Goal: Task Accomplishment & Management: Manage account settings

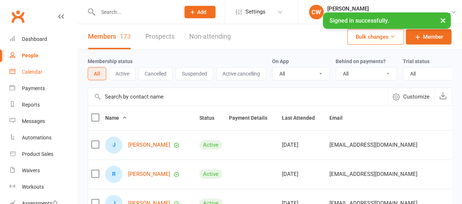
click at [34, 71] on div "Calendar" at bounding box center [32, 72] width 20 height 6
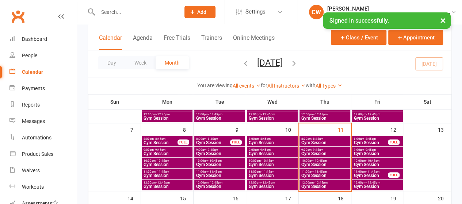
scroll to position [102, 0]
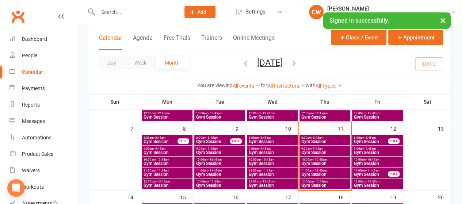
click at [368, 172] on span "Gym Session" at bounding box center [371, 174] width 35 height 4
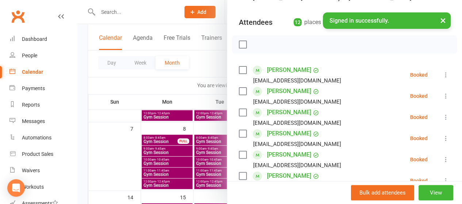
scroll to position [71, 0]
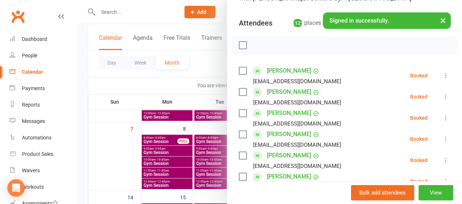
click at [197, 22] on div at bounding box center [269, 102] width 385 height 204
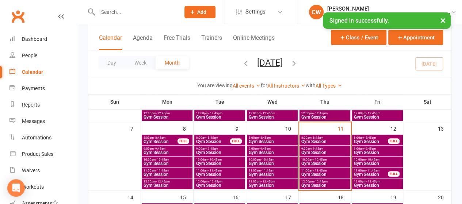
click at [367, 141] on span "Gym Session" at bounding box center [371, 142] width 35 height 4
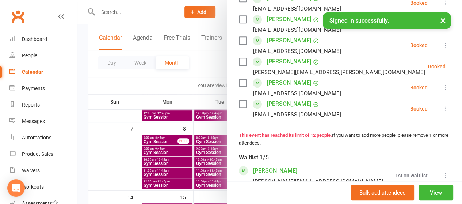
scroll to position [271, 0]
click at [203, 62] on div at bounding box center [269, 102] width 385 height 204
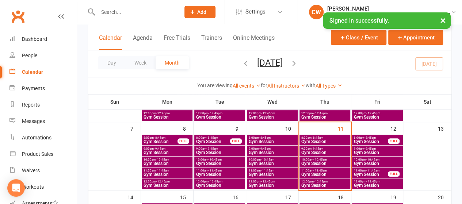
click at [365, 149] on span "- 9:45am" at bounding box center [370, 148] width 12 height 3
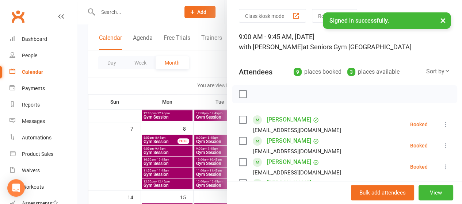
scroll to position [22, 0]
click at [199, 68] on div at bounding box center [269, 102] width 385 height 204
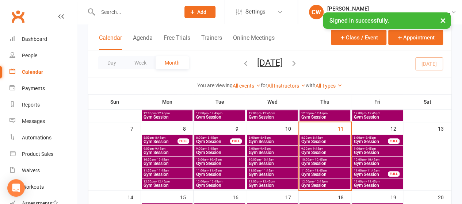
click at [370, 138] on span "- 8:45am" at bounding box center [370, 137] width 12 height 3
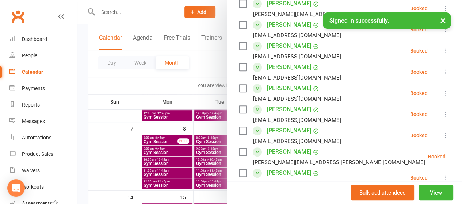
scroll to position [180, 0]
click at [209, 60] on div at bounding box center [269, 102] width 385 height 204
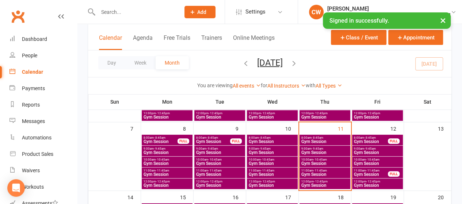
click at [370, 152] on span "Gym Session" at bounding box center [378, 153] width 48 height 4
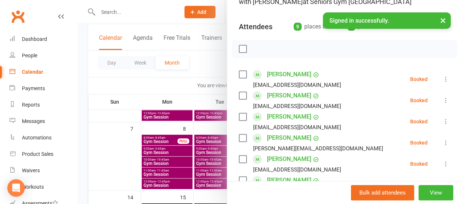
scroll to position [67, 0]
click at [210, 66] on div at bounding box center [269, 102] width 385 height 204
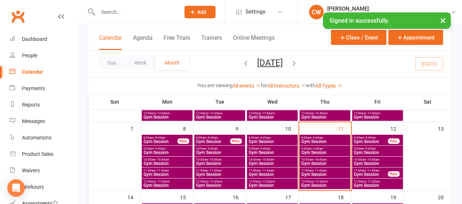
click at [368, 162] on span "Gym Session" at bounding box center [378, 163] width 48 height 4
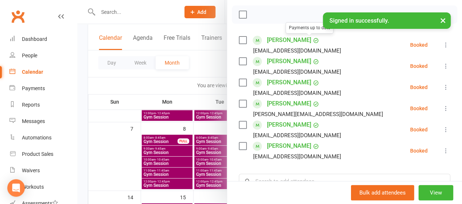
scroll to position [102, 0]
click at [208, 67] on div at bounding box center [269, 102] width 385 height 204
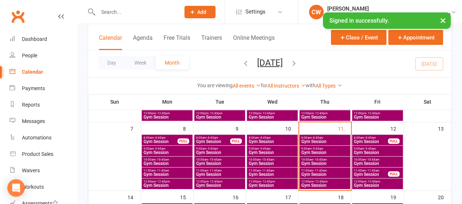
scroll to position [116, 0]
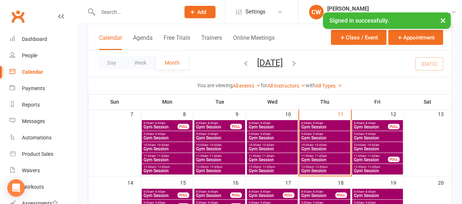
click at [373, 158] on span "Gym Session" at bounding box center [371, 160] width 35 height 4
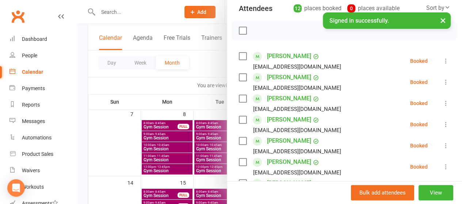
scroll to position [137, 0]
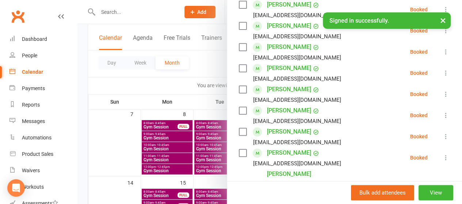
click at [204, 71] on div at bounding box center [269, 102] width 385 height 204
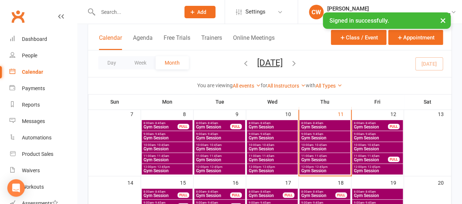
click at [368, 167] on span "- 12:45pm" at bounding box center [373, 167] width 14 height 3
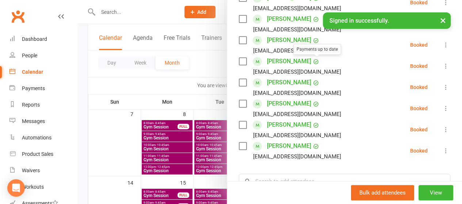
scroll to position [145, 0]
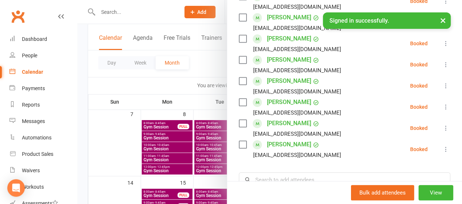
click at [201, 66] on div at bounding box center [269, 102] width 385 height 204
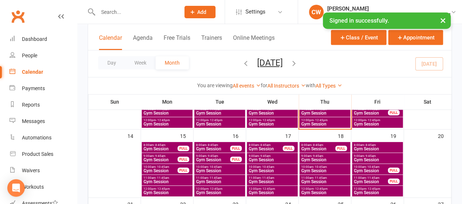
scroll to position [83, 0]
